Goal: Use online tool/utility: Utilize a website feature to perform a specific function

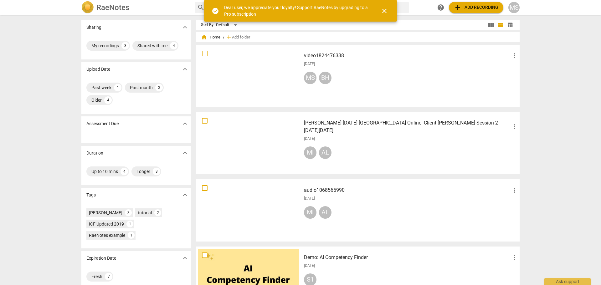
click at [301, 153] on div "Sort By Default view_module view_list table_chart home Home / add Add folder vi…" at bounding box center [360, 268] width 328 height 496
click at [475, 8] on span "add Add recording" at bounding box center [476, 8] width 44 height 8
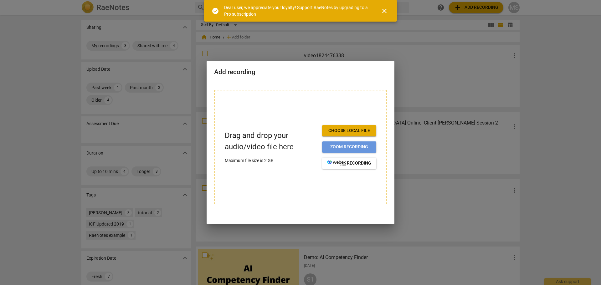
click at [337, 145] on span "Zoom recording" at bounding box center [349, 147] width 44 height 6
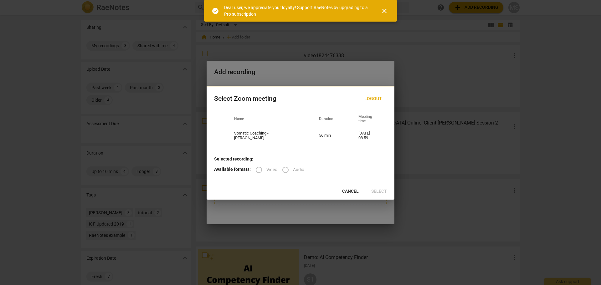
click at [257, 168] on label "Video" at bounding box center [264, 169] width 26 height 15
click at [259, 170] on label "Video" at bounding box center [264, 169] width 26 height 15
click at [341, 153] on div "Select Zoom meeting Logout Name Duration Meeting time Somatic Coaching - Phil M…" at bounding box center [300, 143] width 188 height 114
click at [259, 133] on td "Somatic Coaching - Phil Moura" at bounding box center [268, 135] width 85 height 15
radio input "true"
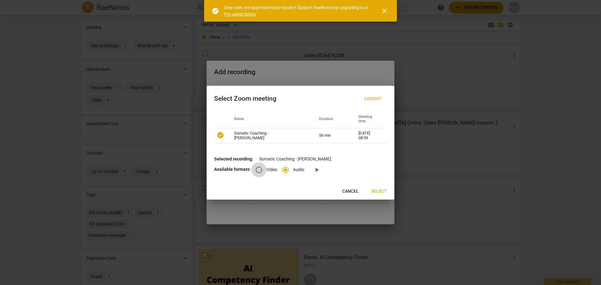
click at [258, 171] on input "Video" at bounding box center [258, 169] width 15 height 15
radio input "true"
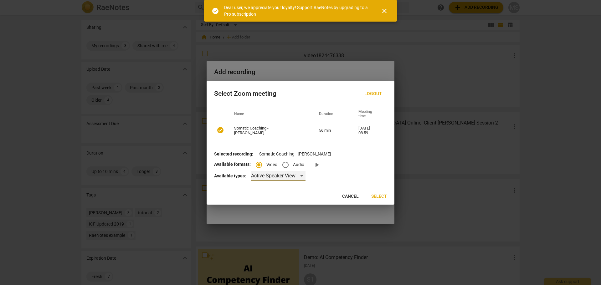
click at [302, 176] on div "Active Speaker View" at bounding box center [278, 176] width 54 height 10
click at [332, 180] on div at bounding box center [300, 142] width 601 height 285
click at [384, 197] on span "Select" at bounding box center [379, 196] width 16 height 6
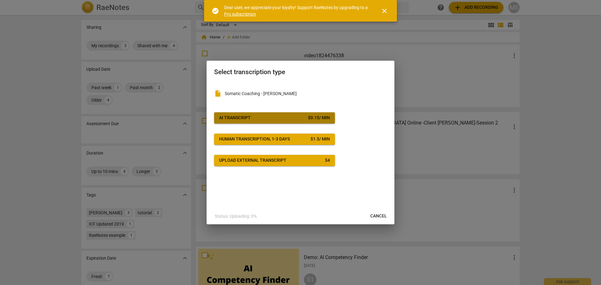
click at [259, 115] on span "AI Transcript $ 0.15 / min" at bounding box center [274, 118] width 111 height 6
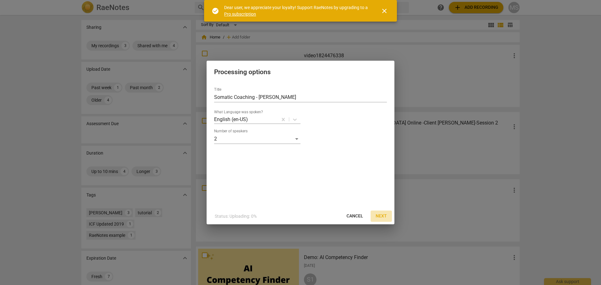
click at [381, 217] on span "Next" at bounding box center [380, 216] width 11 height 6
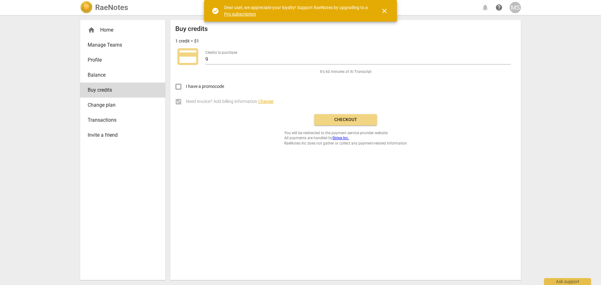
click at [342, 119] on span "Checkout" at bounding box center [345, 120] width 53 height 6
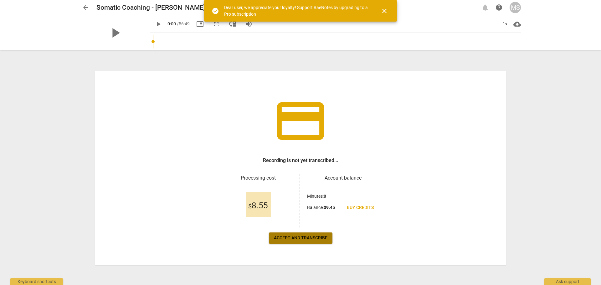
click at [312, 237] on span "Accept and transcribe" at bounding box center [300, 238] width 53 height 6
